Goal: Complete application form

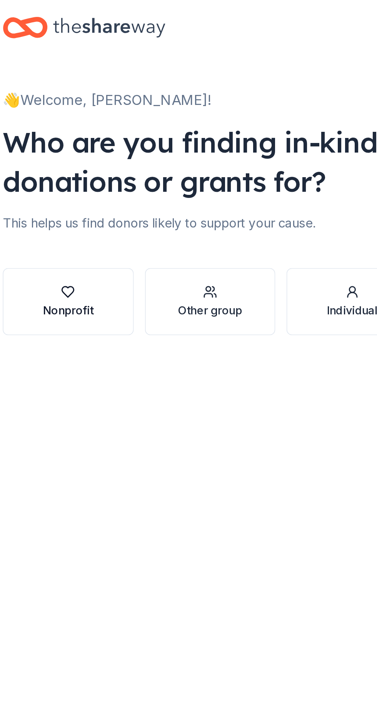
click at [120, 160] on div "button" at bounding box center [110, 160] width 28 height 8
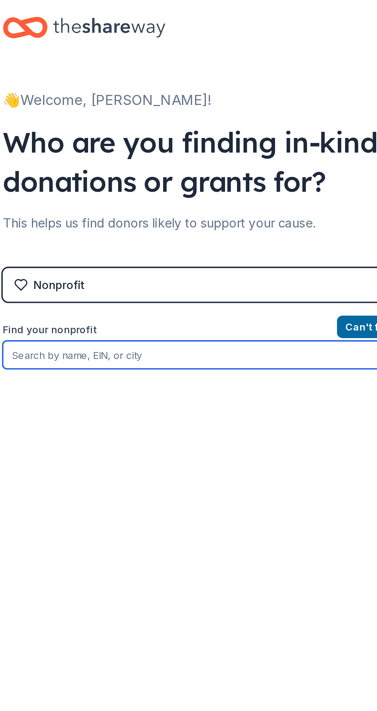
click at [153, 196] on input "Find your nonprofit" at bounding box center [189, 194] width 228 height 15
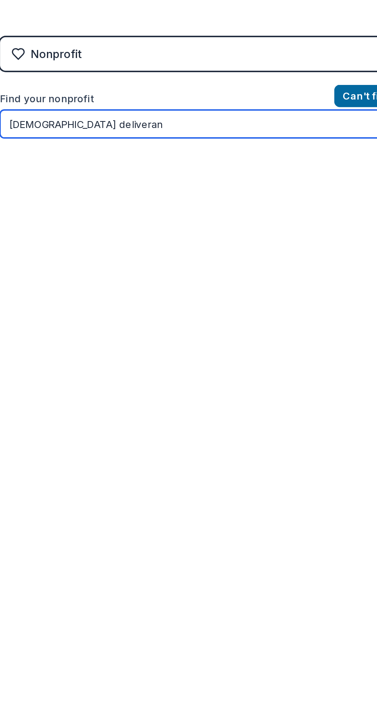
click at [188, 201] on input "[DEMOGRAPHIC_DATA] deliveran" at bounding box center [189, 194] width 228 height 15
click at [173, 195] on input "[DEMOGRAPHIC_DATA] deliveran" at bounding box center [189, 194] width 228 height 15
type input "J"
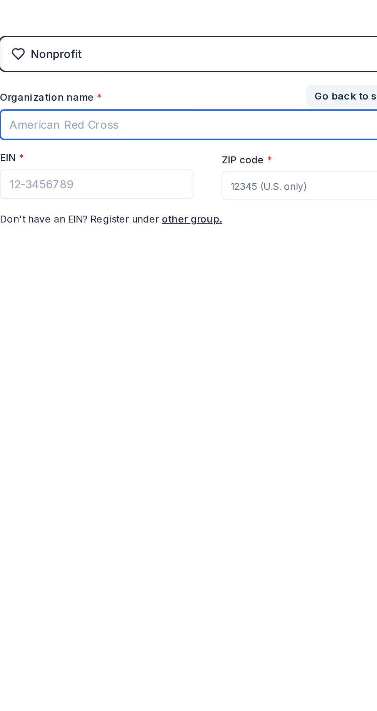
click at [128, 191] on input "Organization name *" at bounding box center [189, 195] width 228 height 16
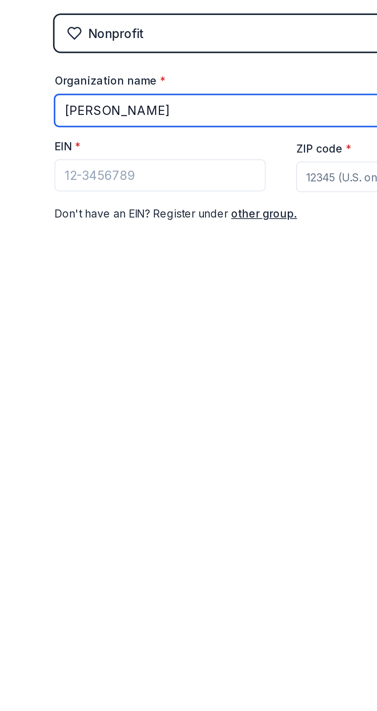
type input "[PERSON_NAME]"
